Goal: Task Accomplishment & Management: Use online tool/utility

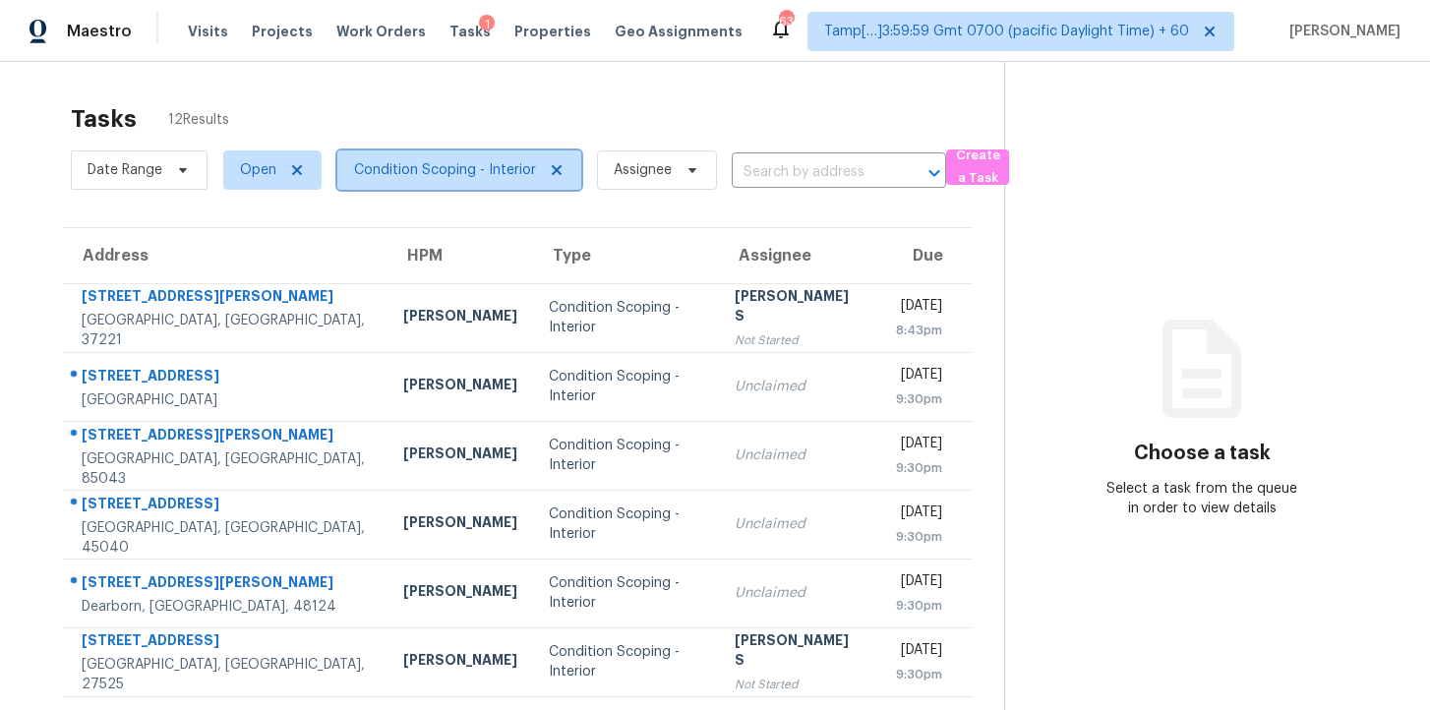
click at [400, 166] on span "Condition Scoping - Interior" at bounding box center [445, 170] width 182 height 20
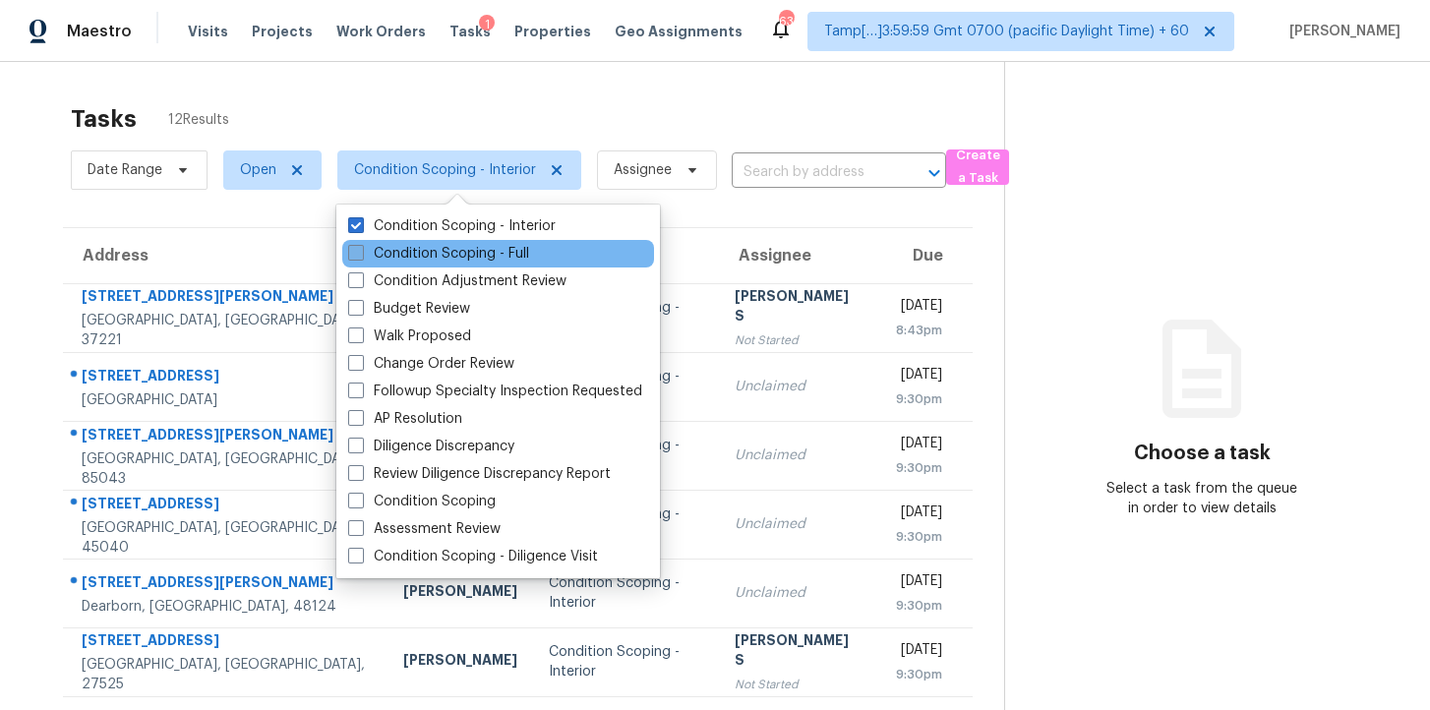
click at [435, 244] on label "Condition Scoping - Full" at bounding box center [438, 254] width 181 height 20
click at [361, 244] on input "Condition Scoping - Full" at bounding box center [354, 250] width 13 height 13
checkbox input "true"
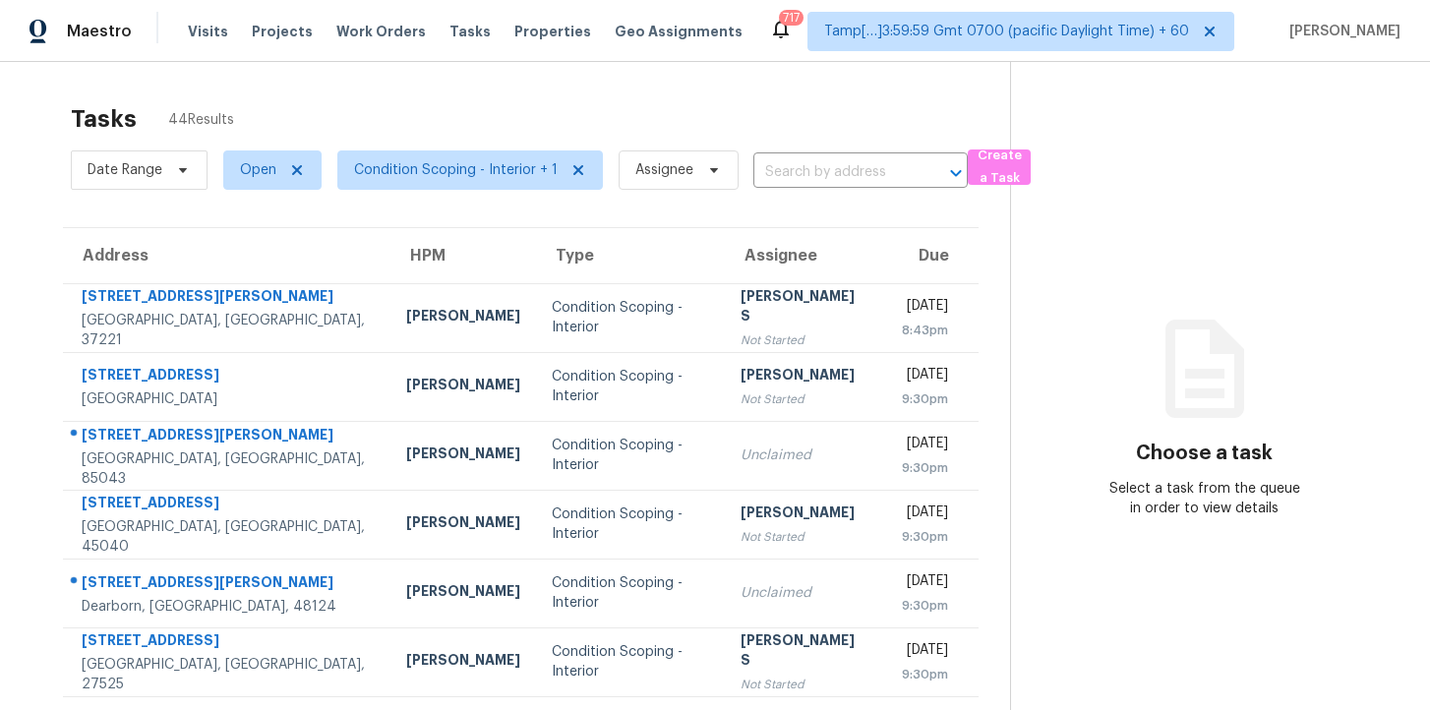
scroll to position [314, 0]
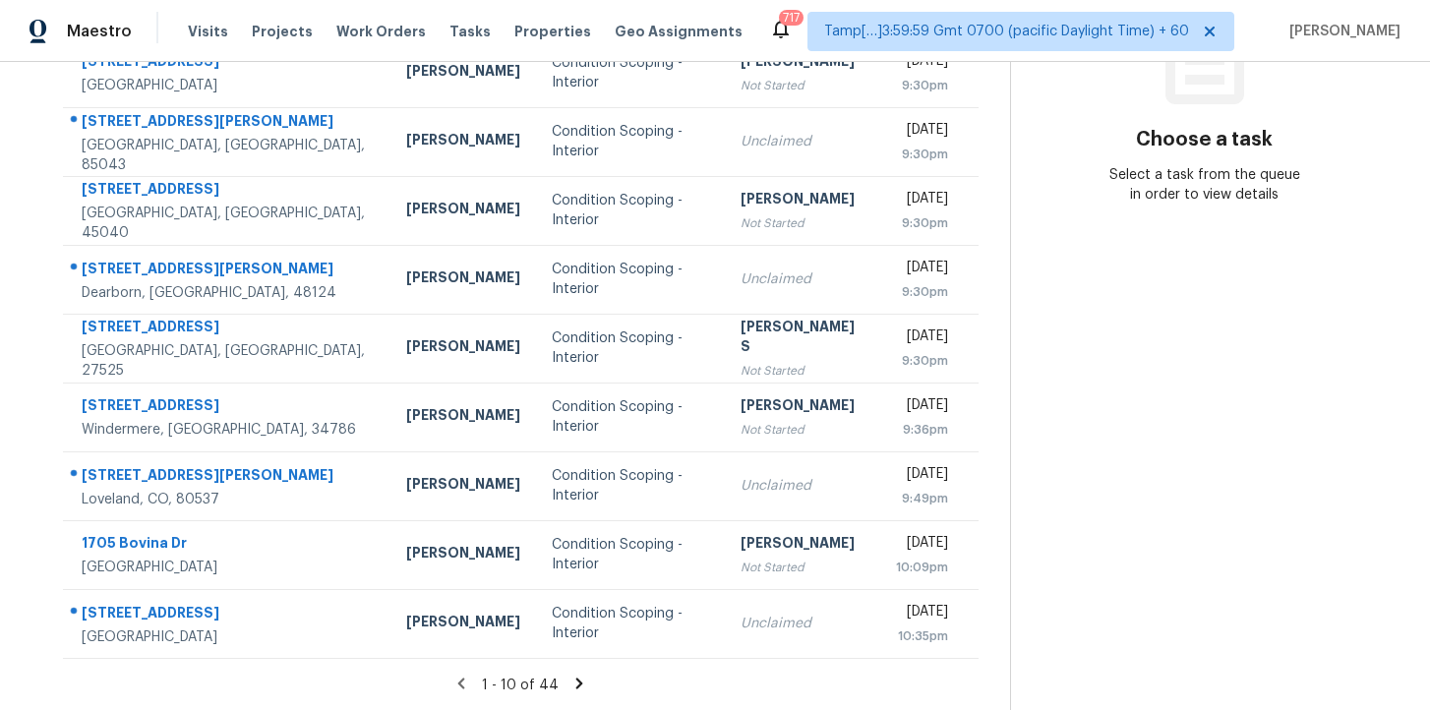
click at [576, 682] on icon at bounding box center [579, 683] width 7 height 11
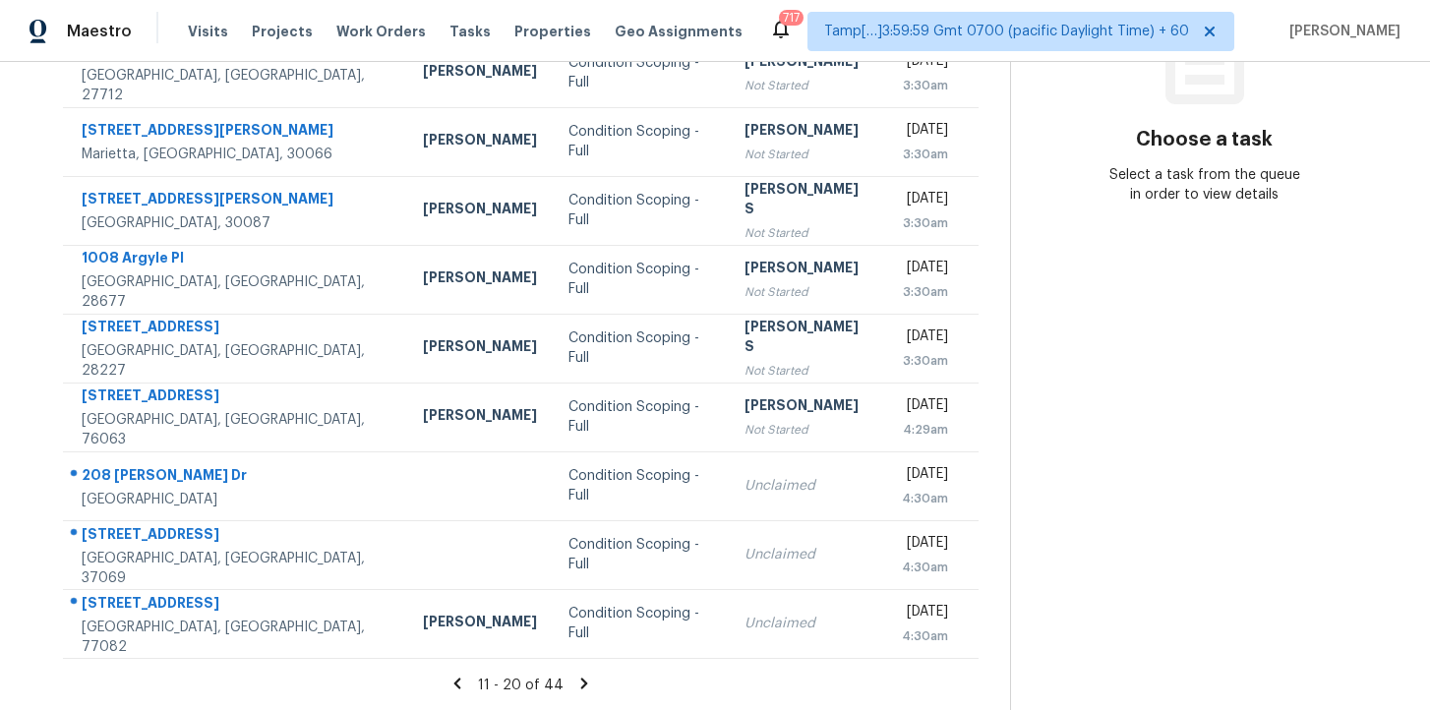
click at [581, 680] on icon at bounding box center [584, 683] width 7 height 11
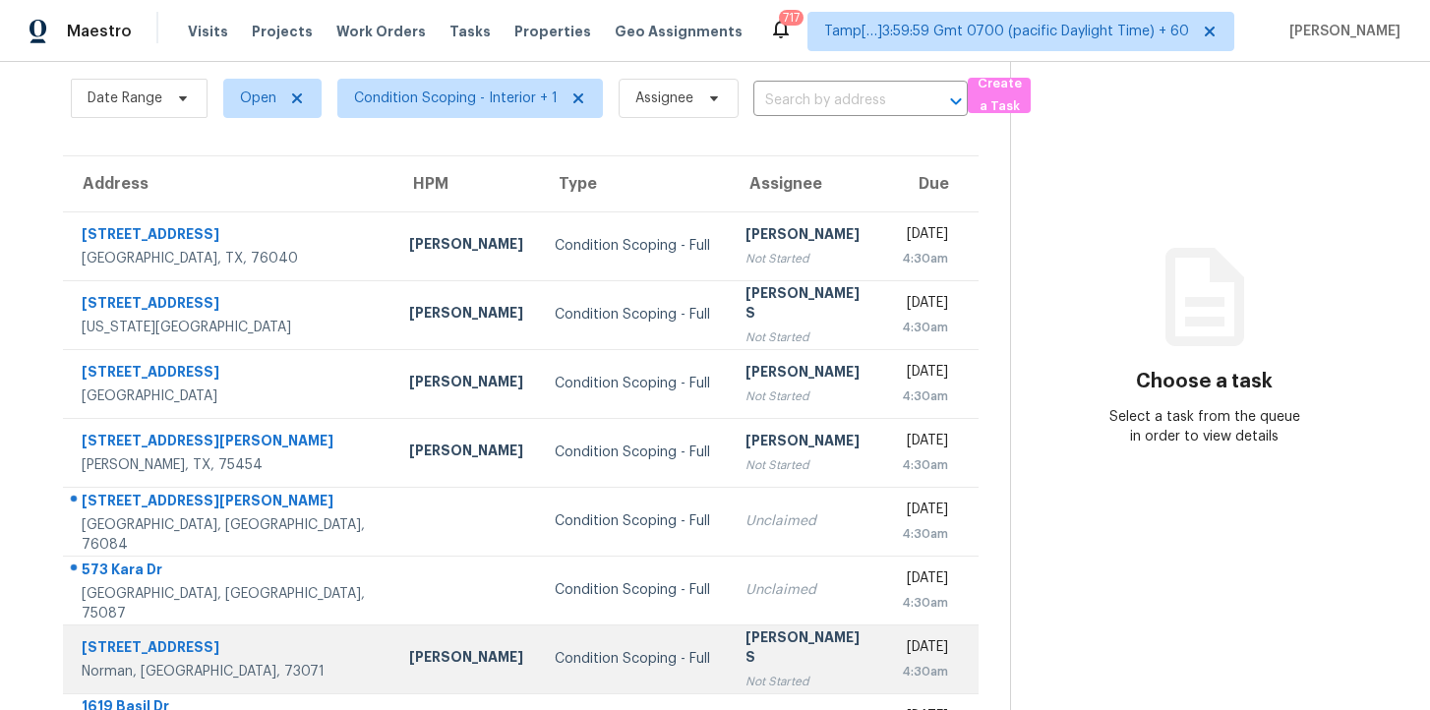
scroll to position [0, 0]
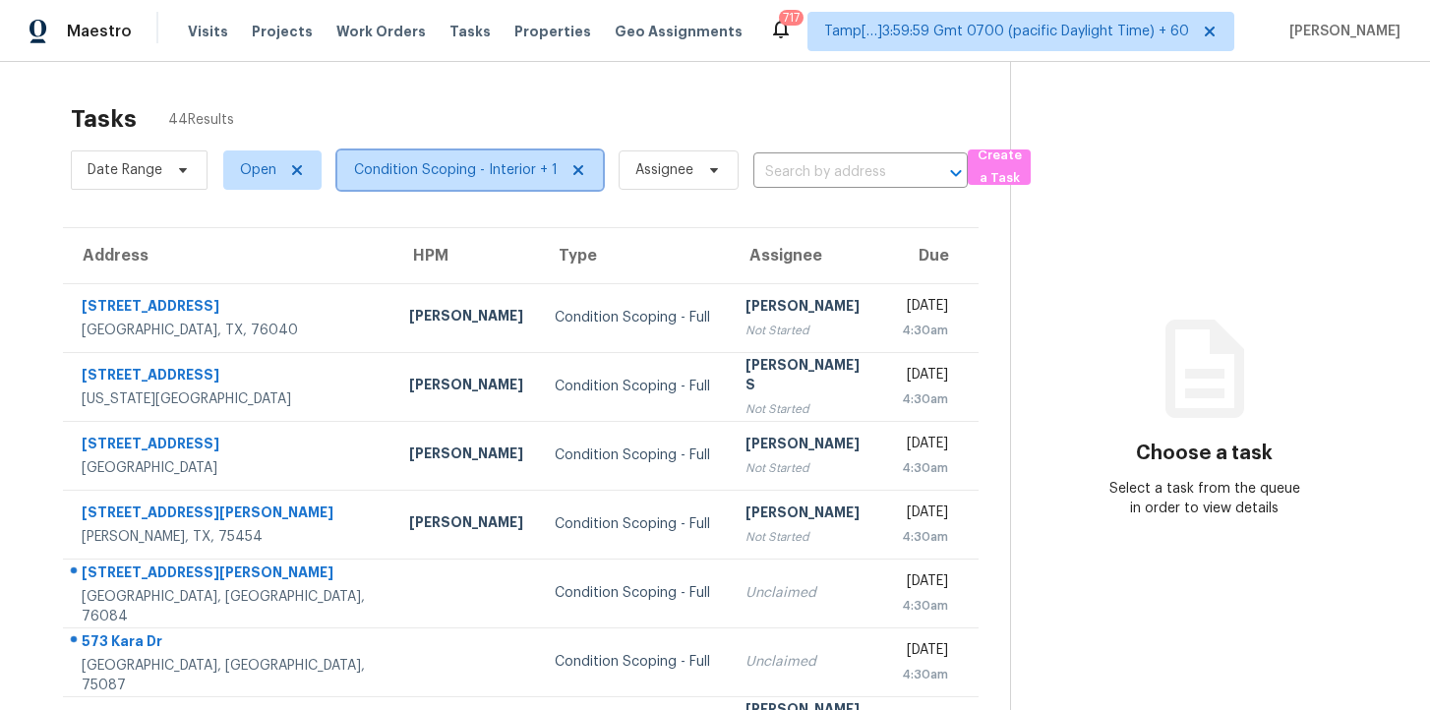
click at [433, 170] on span "Condition Scoping - Interior + 1" at bounding box center [456, 170] width 204 height 20
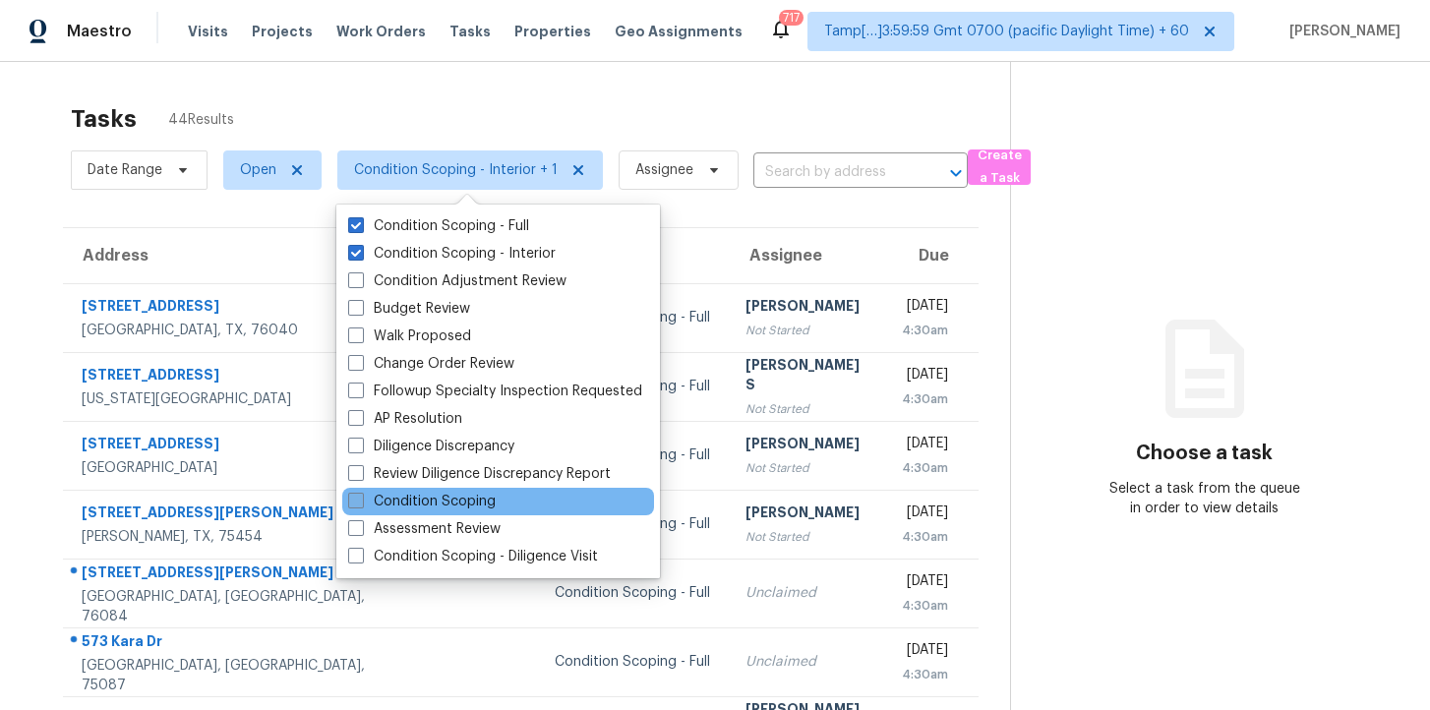
click at [455, 497] on label "Condition Scoping" at bounding box center [422, 502] width 148 height 20
click at [361, 497] on input "Condition Scoping" at bounding box center [354, 498] width 13 height 13
checkbox input "true"
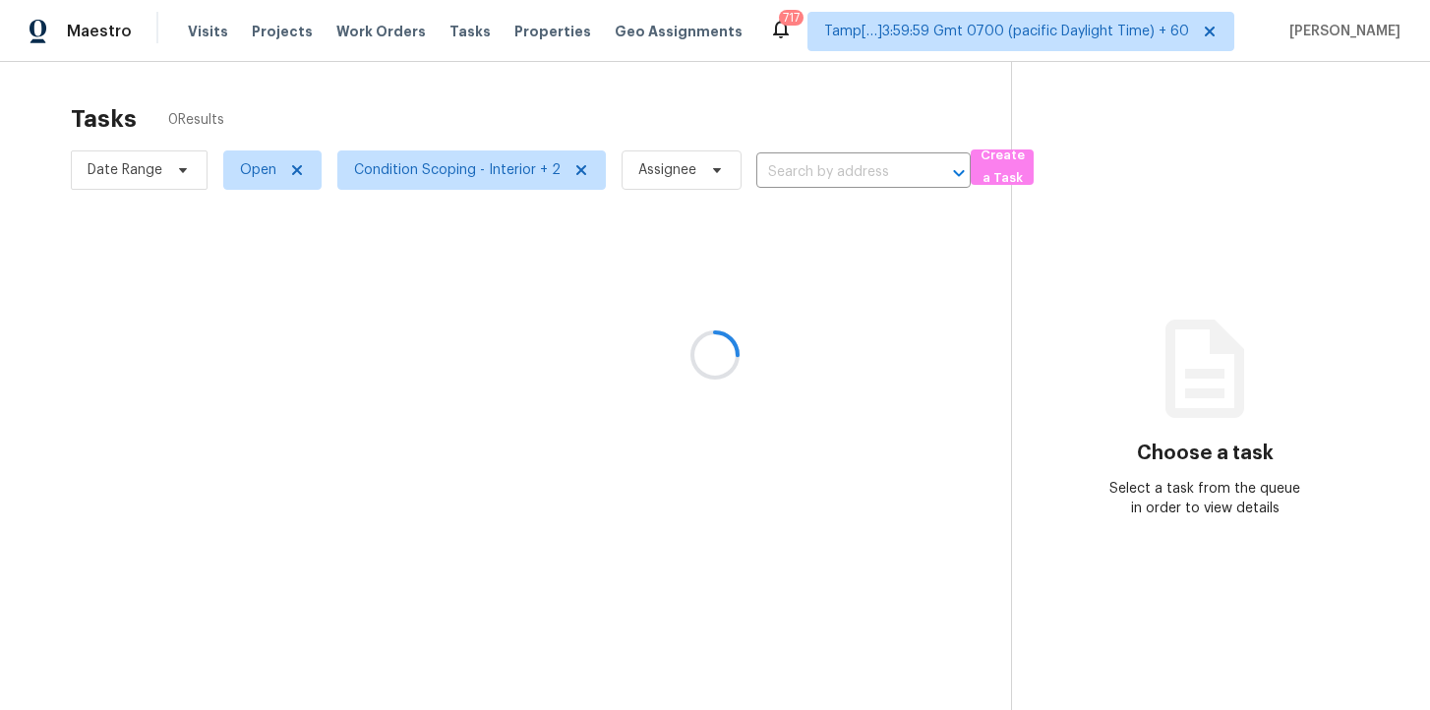
click at [756, 119] on div at bounding box center [715, 355] width 1430 height 710
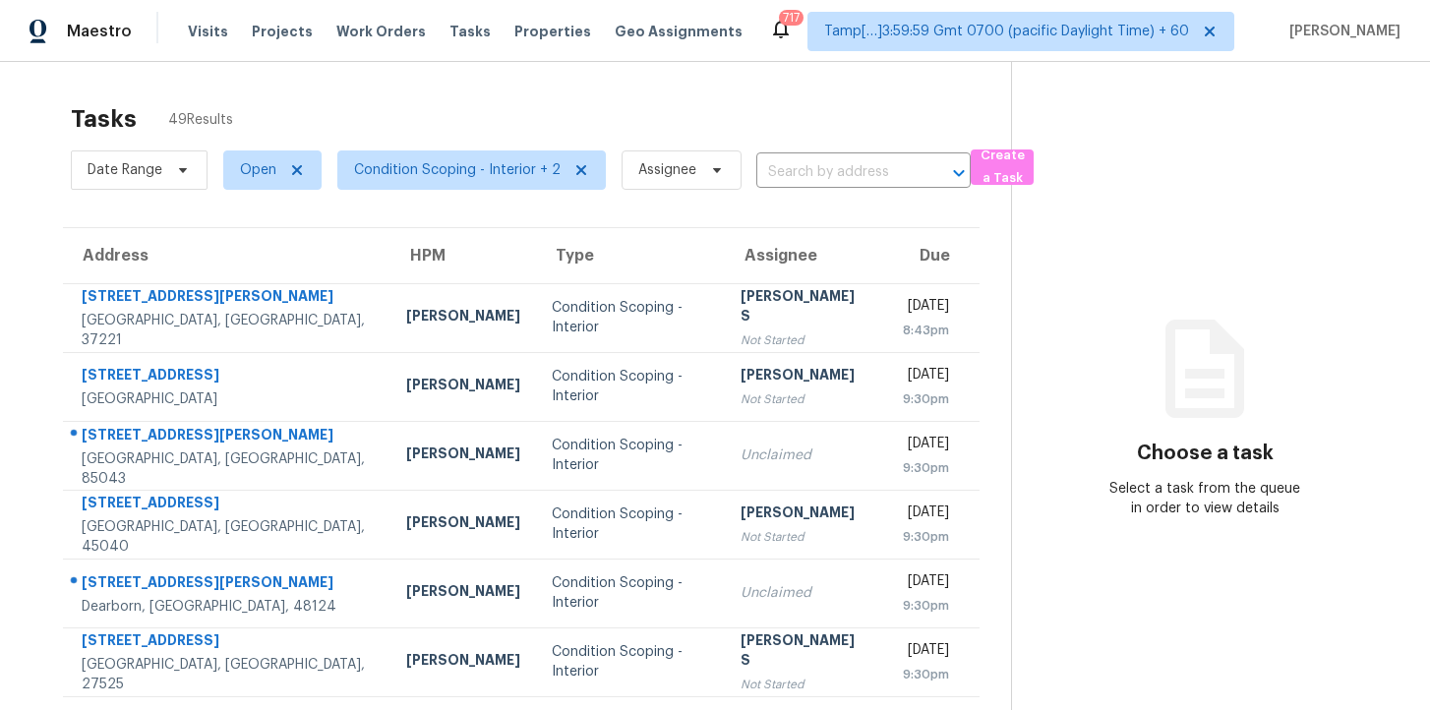
scroll to position [314, 0]
